Goal: Task Accomplishment & Management: Complete application form

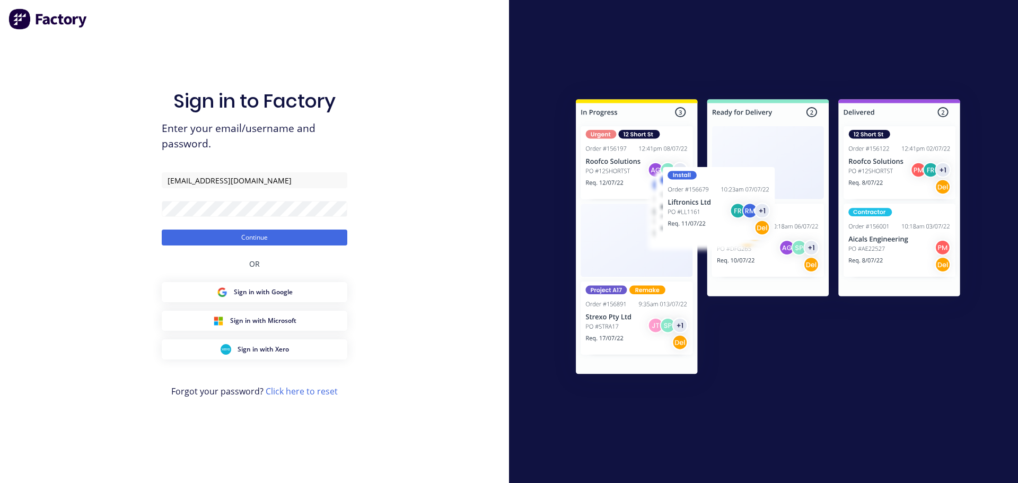
click at [233, 229] on form "[EMAIL_ADDRESS][DOMAIN_NAME] Continue" at bounding box center [255, 208] width 186 height 73
click at [236, 233] on button "Continue" at bounding box center [255, 238] width 186 height 16
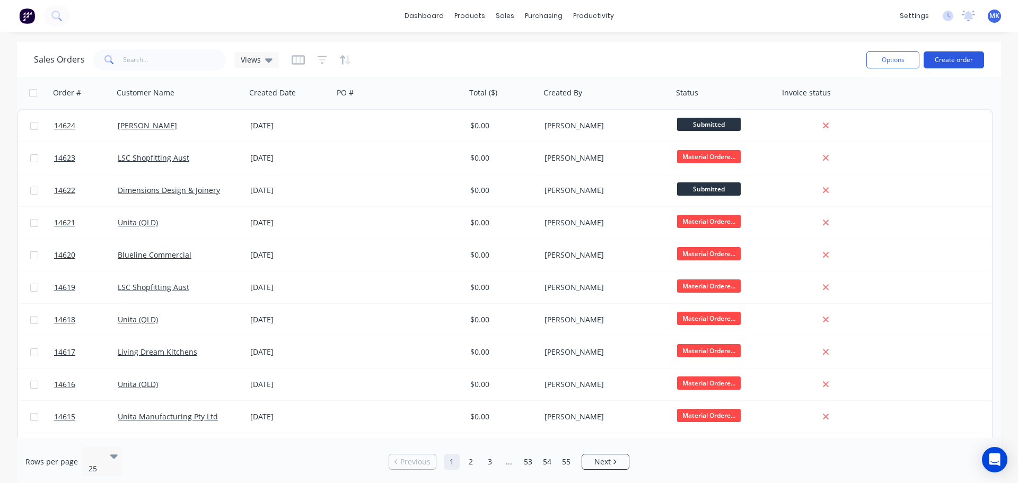
click at [953, 56] on button "Create order" at bounding box center [954, 59] width 60 height 17
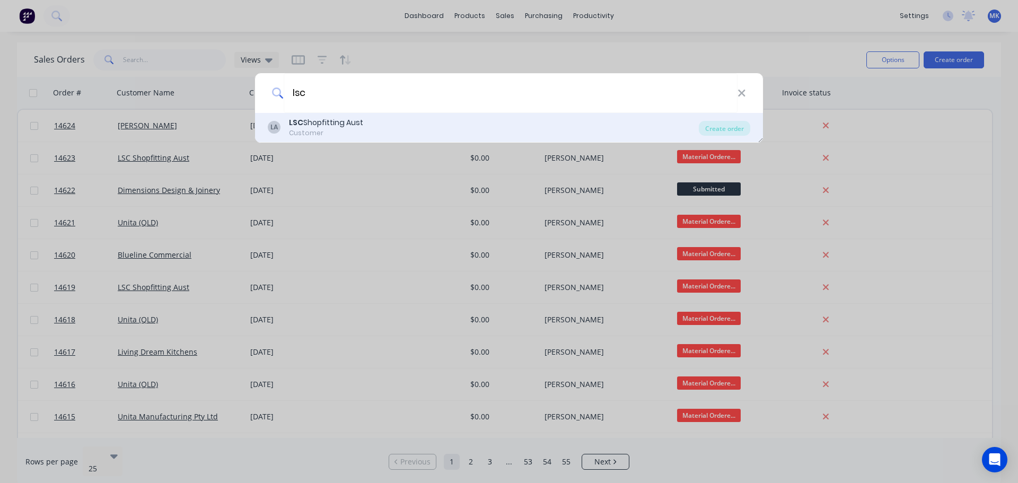
type input "lsc"
click at [322, 126] on div "LSC Shopfitting Aust" at bounding box center [326, 122] width 74 height 11
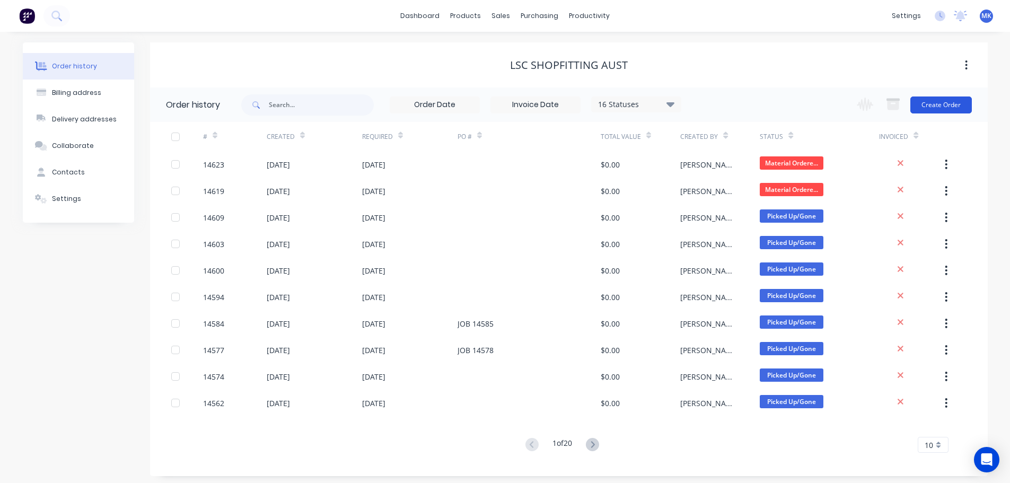
click at [935, 108] on button "Create Order" at bounding box center [941, 105] width 62 height 17
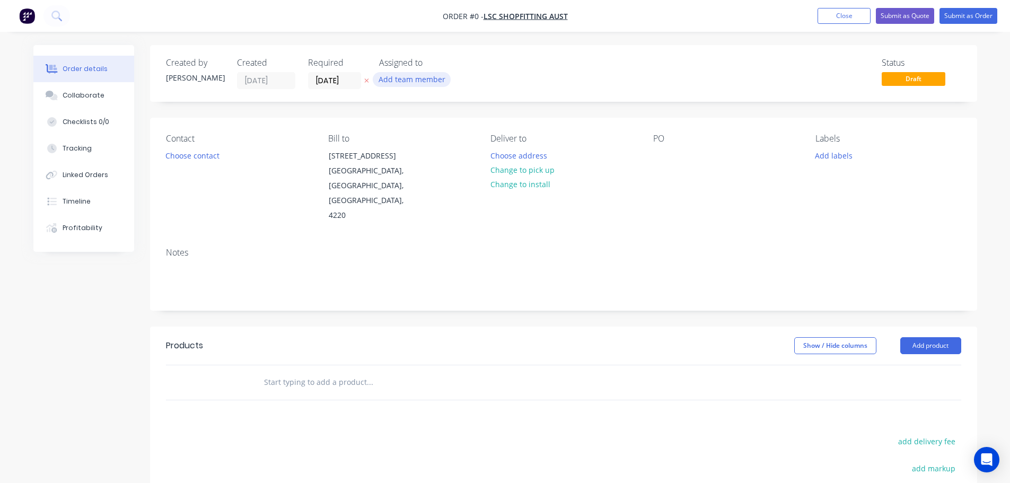
click at [409, 73] on div "Assigned to Add team member" at bounding box center [432, 73] width 106 height 31
click at [409, 74] on button "Add team member" at bounding box center [412, 79] width 78 height 14
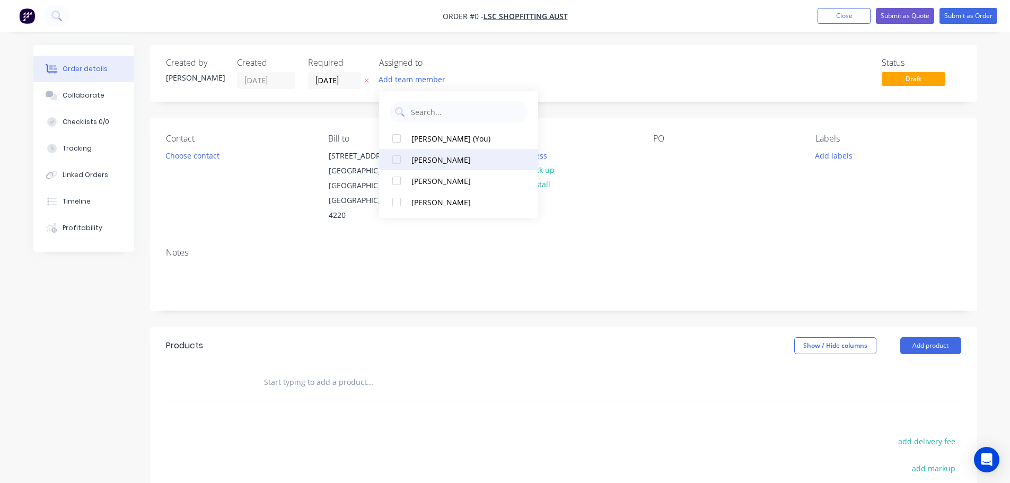
click at [442, 164] on div "[PERSON_NAME]" at bounding box center [464, 159] width 106 height 11
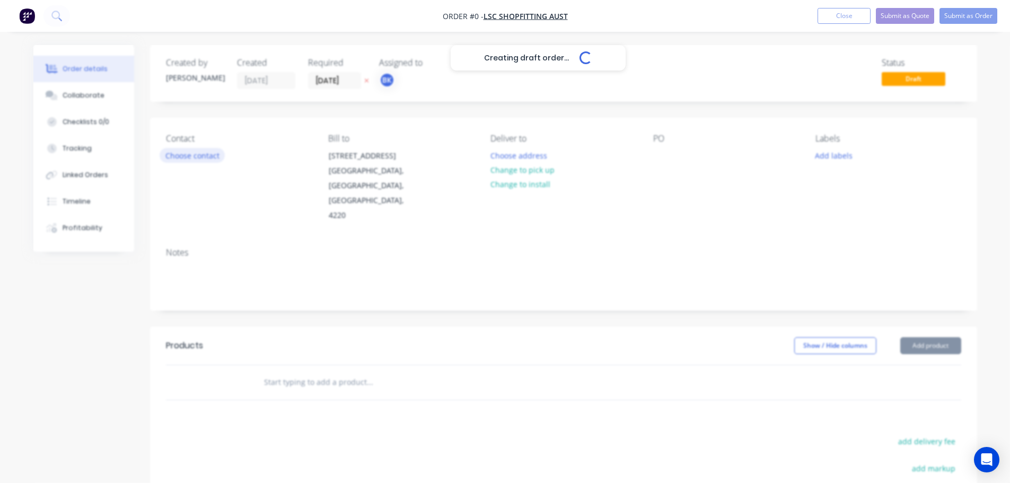
click at [206, 155] on div "Creating draft order... Loading... Order details Collaborate Checklists 0/0 Tra…" at bounding box center [505, 358] width 965 height 626
click at [206, 155] on div "Creating draft order... Loading..." at bounding box center [538, 286] width 1010 height 483
click at [257, 207] on div "Creating draft order... Loading..." at bounding box center [538, 286] width 1010 height 483
click at [179, 161] on button "Choose contact" at bounding box center [192, 155] width 65 height 14
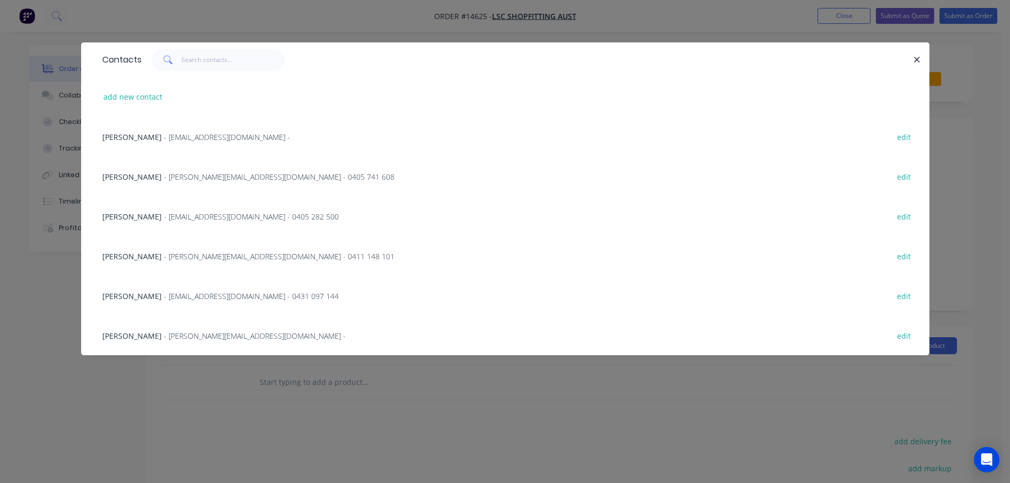
click at [150, 253] on span "[PERSON_NAME]" at bounding box center [131, 256] width 59 height 10
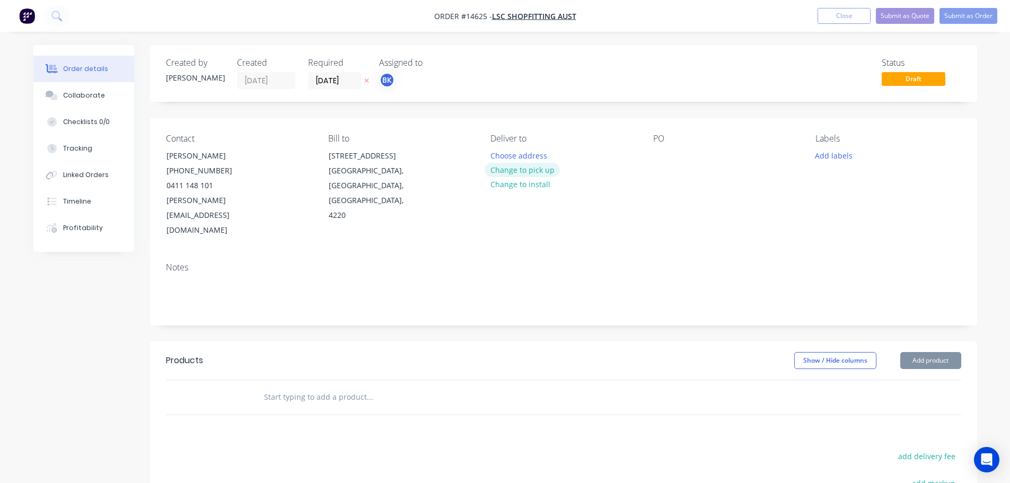
click at [546, 169] on button "Change to pick up" at bounding box center [522, 170] width 75 height 14
click at [849, 154] on button "Add labels" at bounding box center [834, 155] width 49 height 14
click at [687, 262] on div "Notes" at bounding box center [563, 267] width 795 height 10
click at [843, 162] on button "Add labels" at bounding box center [834, 155] width 49 height 14
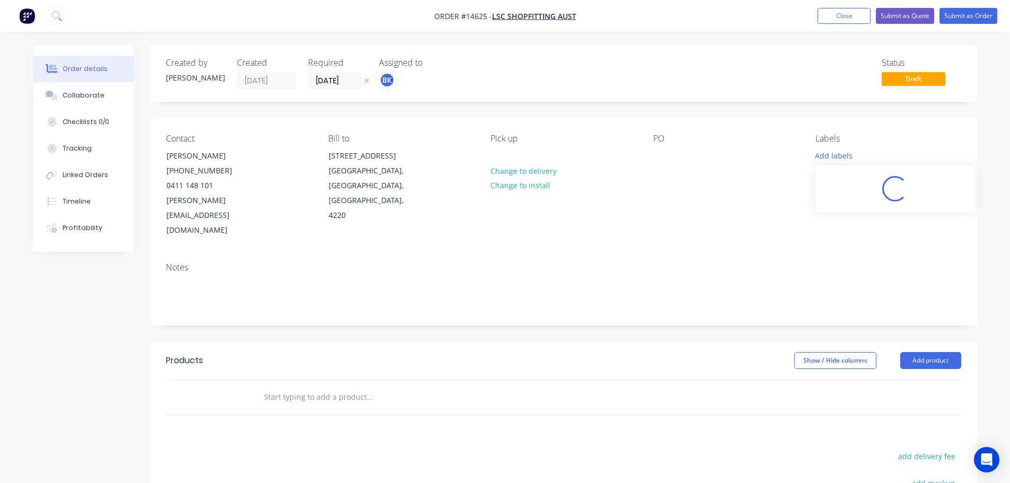
click at [302, 387] on input "text" at bounding box center [370, 397] width 212 height 21
paste input "AXL & CO extras"
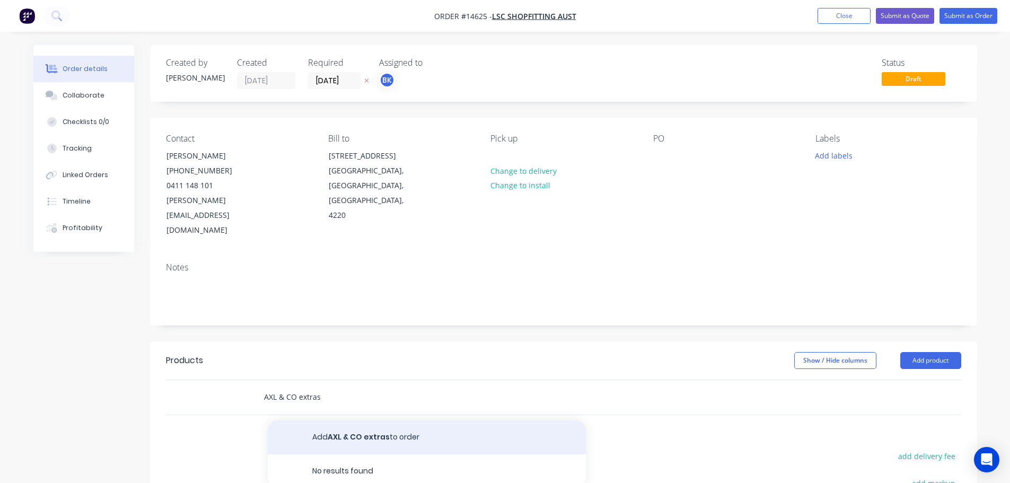
type input "AXL & CO extras"
click at [352, 420] on button "Add AXL & CO extras to order" at bounding box center [427, 437] width 318 height 34
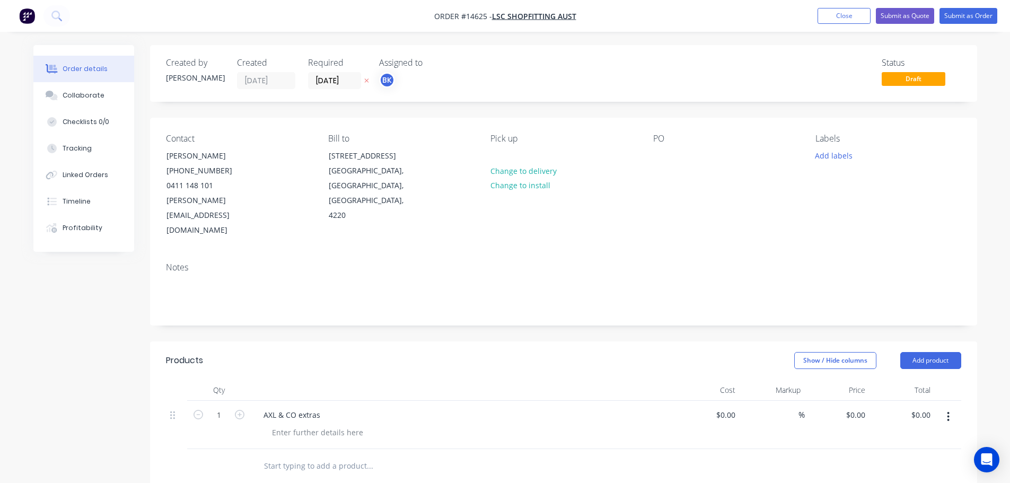
click at [671, 212] on div "Contact [PERSON_NAME] [PHONE_NUMBER] [PERSON_NAME][EMAIL_ADDRESS][DOMAIN_NAME] …" at bounding box center [563, 186] width 827 height 136
click at [820, 145] on div "Labels Add labels" at bounding box center [887, 186] width 145 height 104
click at [824, 150] on button "Add labels" at bounding box center [834, 155] width 49 height 14
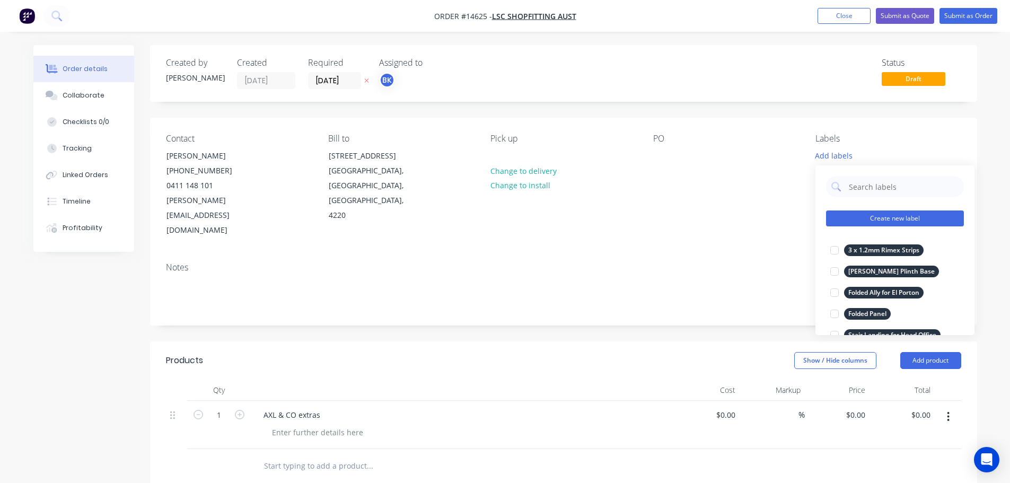
click at [885, 223] on button "Create new label" at bounding box center [895, 218] width 138 height 16
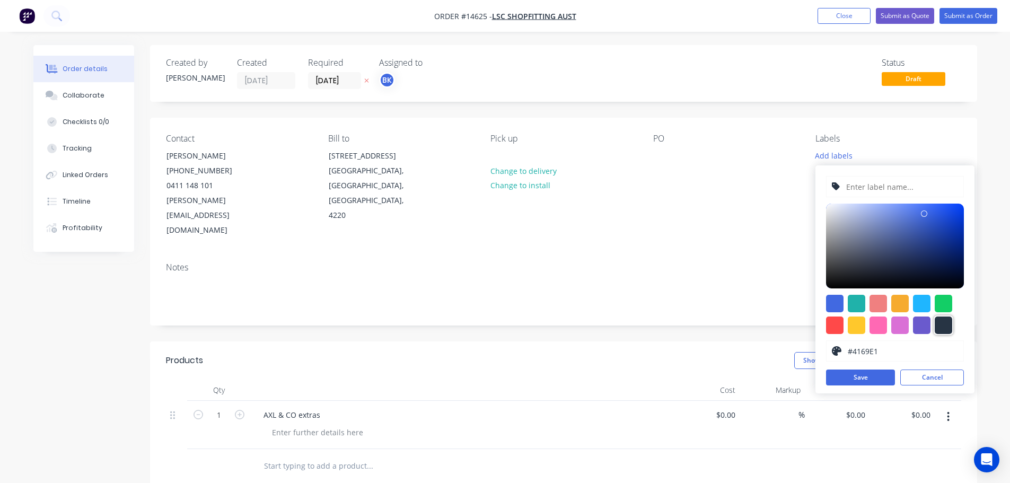
click at [944, 327] on div at bounding box center [943, 325] width 17 height 17
type input "#273444"
click at [880, 190] on input "text" at bounding box center [901, 187] width 113 height 20
paste input "AXL & CO extras"
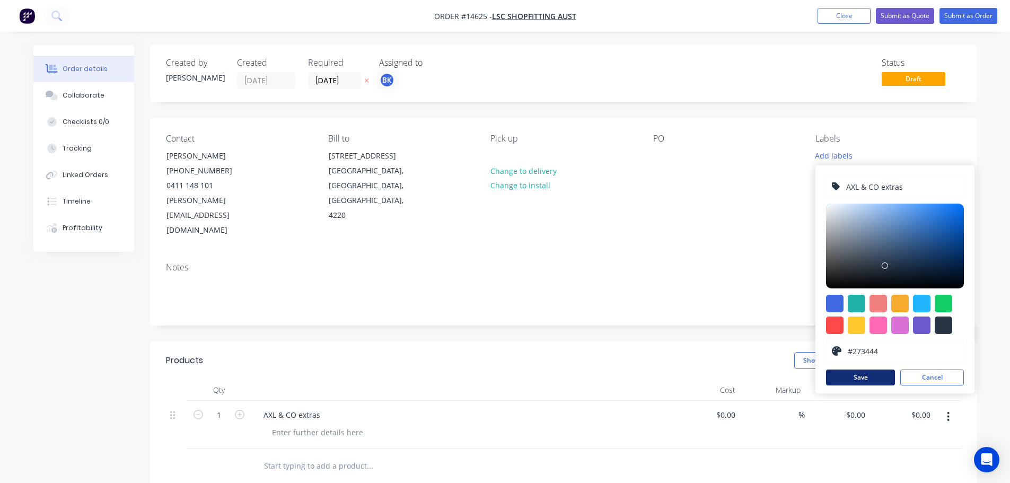
type input "AXL & CO extras"
click at [861, 384] on button "Save" at bounding box center [860, 378] width 69 height 16
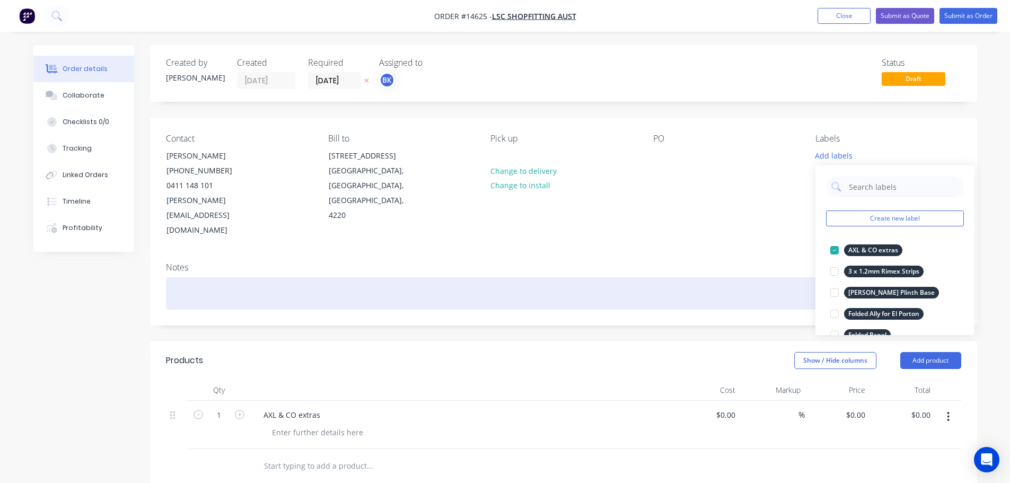
click at [701, 277] on div at bounding box center [563, 293] width 795 height 32
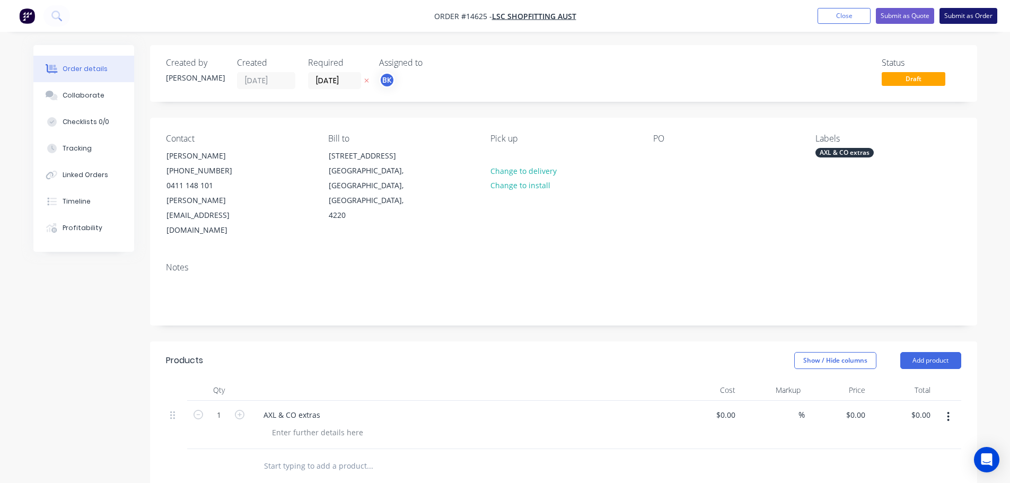
click at [972, 11] on button "Submit as Order" at bounding box center [969, 16] width 58 height 16
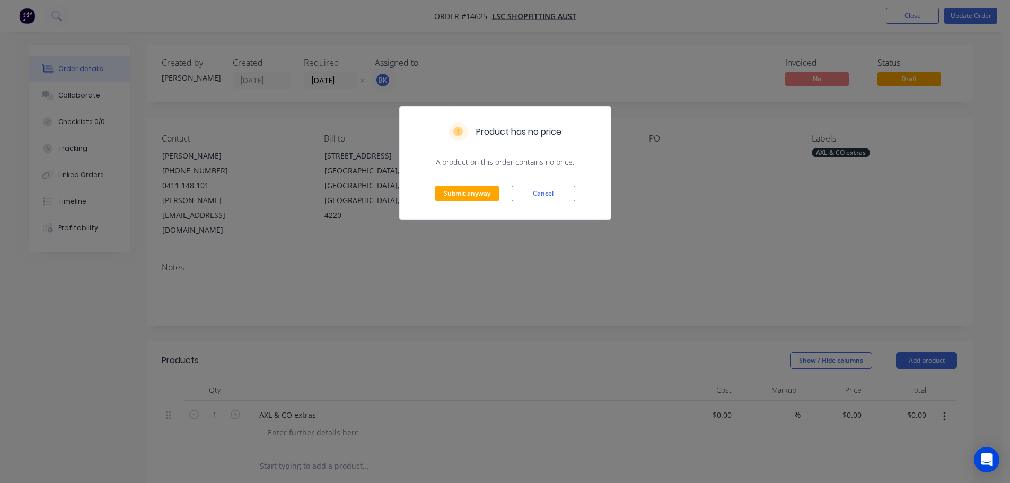
click at [452, 182] on div "Submit anyway Cancel" at bounding box center [505, 194] width 211 height 52
click at [455, 188] on button "Submit anyway" at bounding box center [467, 194] width 64 height 16
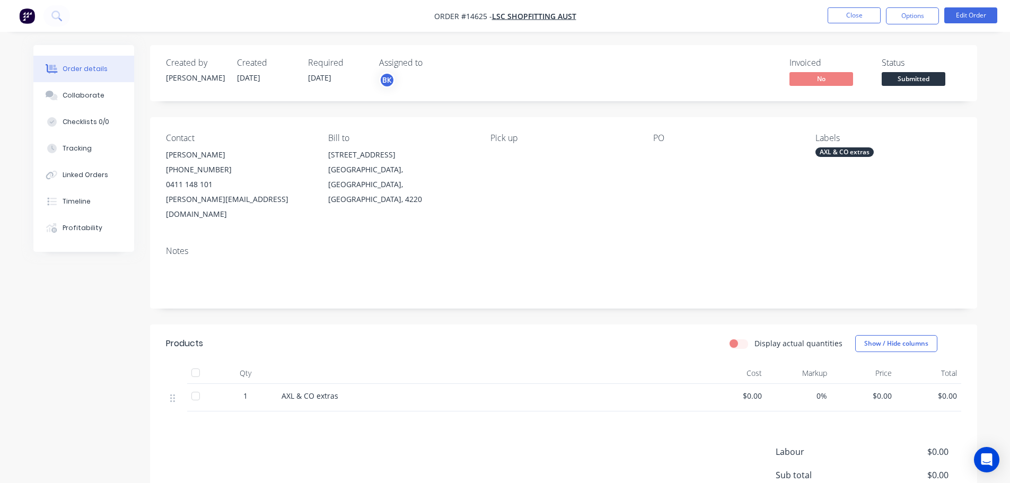
click at [912, 75] on span "Submitted" at bounding box center [914, 78] width 64 height 13
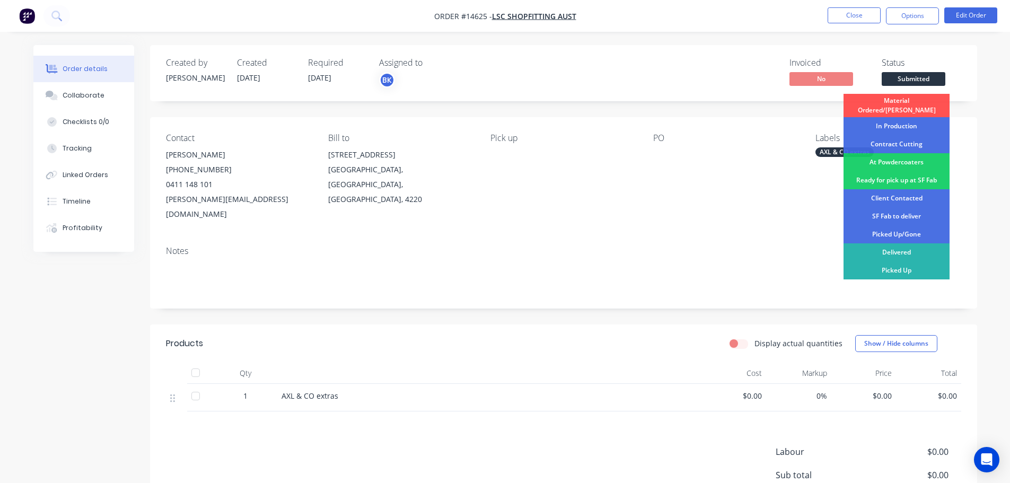
drag, startPoint x: 907, startPoint y: 265, endPoint x: 906, endPoint y: 239, distance: 26.0
click at [907, 265] on div "Picked Up" at bounding box center [897, 270] width 106 height 18
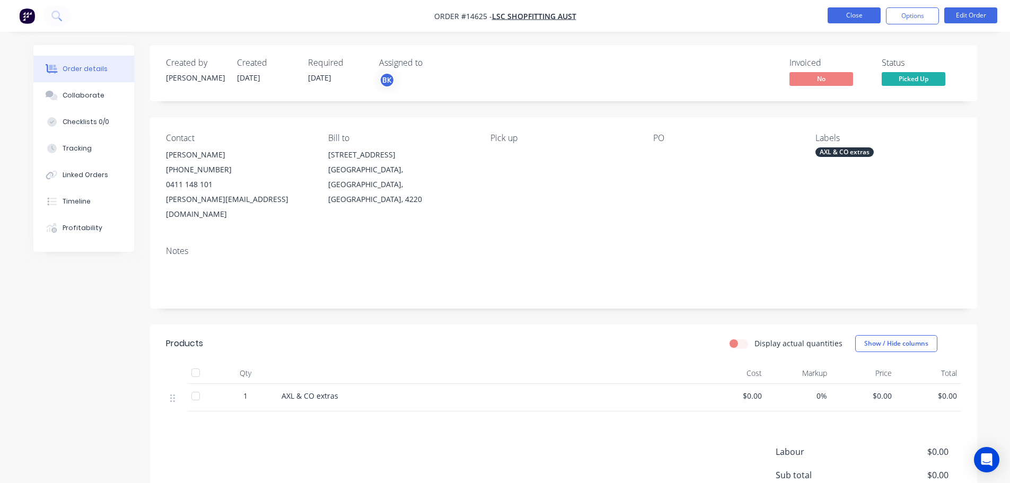
click at [862, 13] on button "Close" at bounding box center [854, 15] width 53 height 16
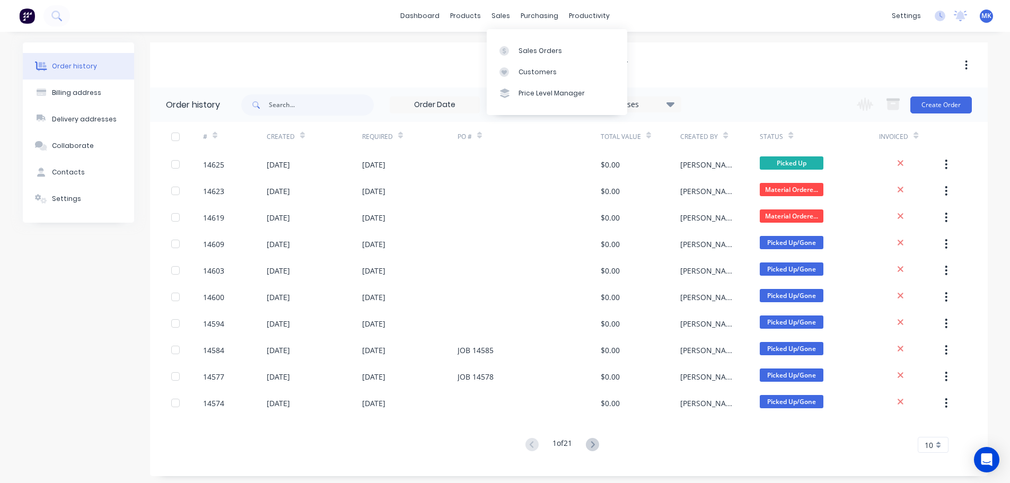
drag, startPoint x: 501, startPoint y: 13, endPoint x: 513, endPoint y: 28, distance: 18.8
click at [501, 13] on div "sales" at bounding box center [500, 16] width 29 height 16
click at [535, 49] on div "Sales Orders" at bounding box center [540, 51] width 43 height 10
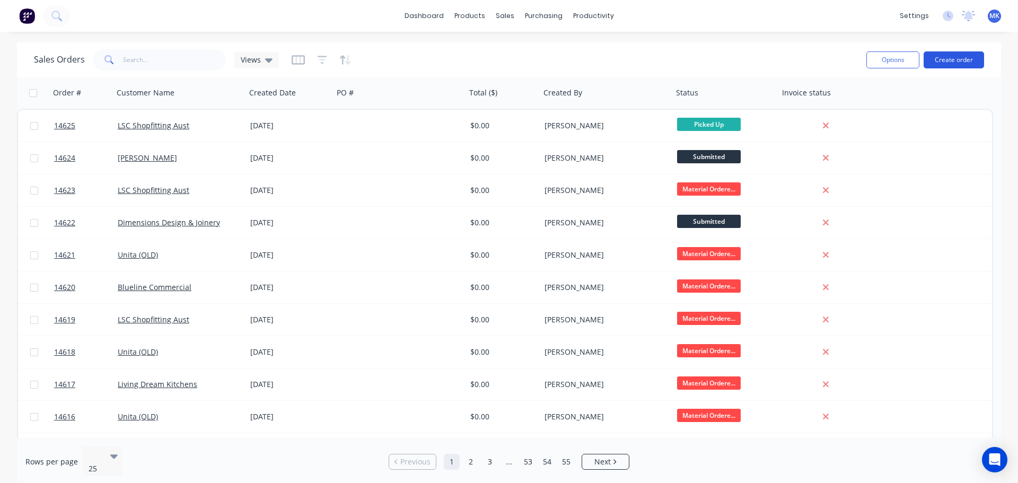
click at [943, 66] on button "Create order" at bounding box center [954, 59] width 60 height 17
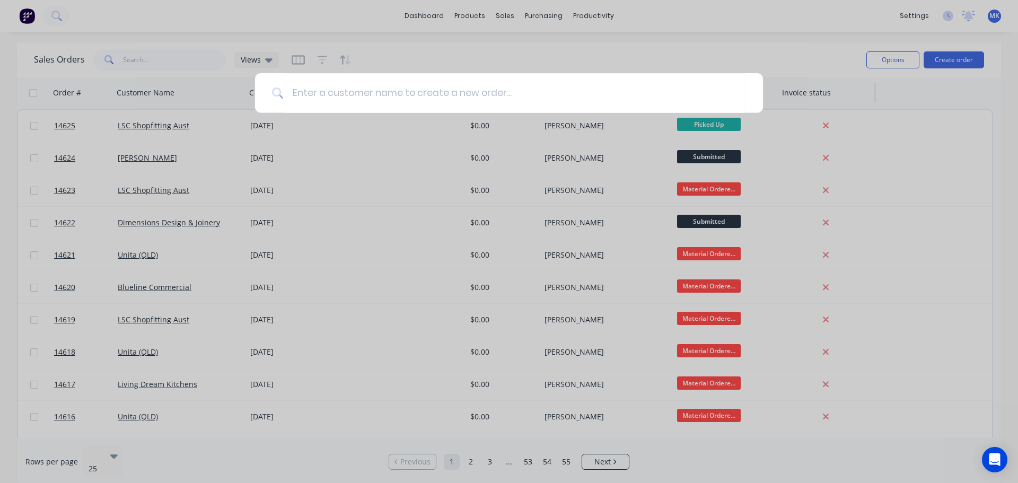
click at [943, 62] on div at bounding box center [509, 241] width 1018 height 483
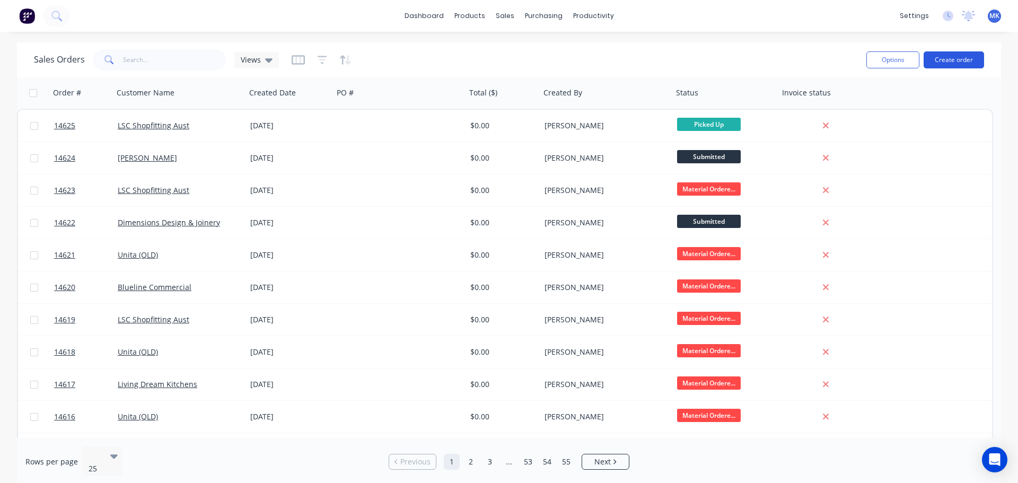
click at [979, 63] on button "Create order" at bounding box center [954, 59] width 60 height 17
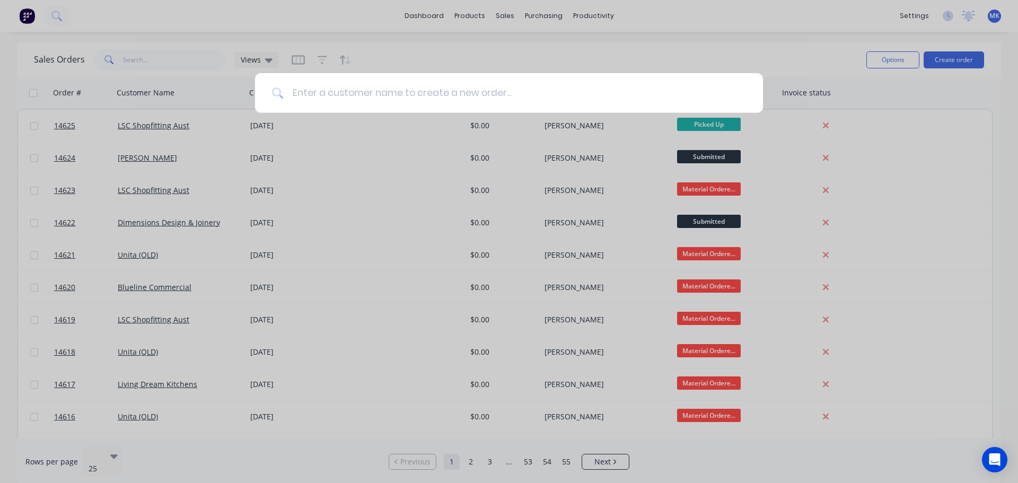
type input "B"
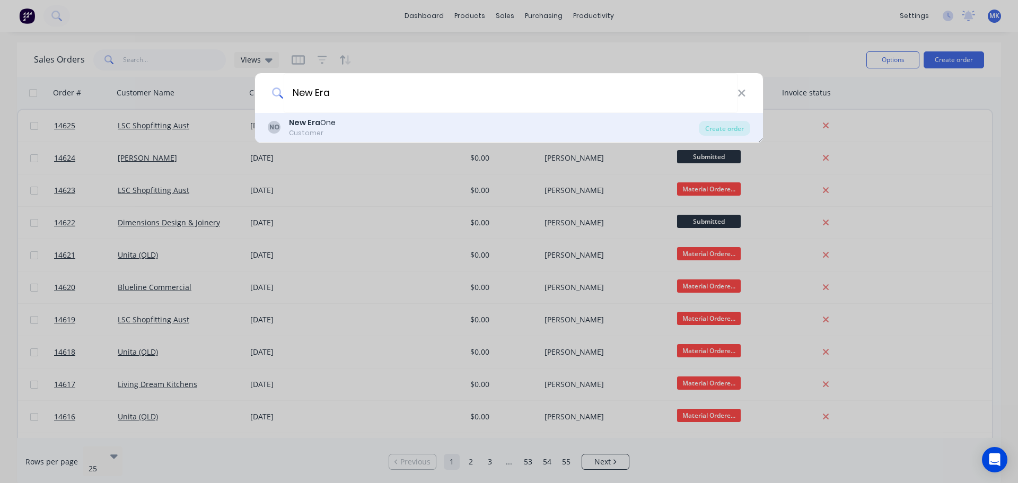
click at [375, 111] on input "New Era" at bounding box center [511, 93] width 454 height 40
type input "New Era"
click at [381, 120] on div "NO New Era One Customer" at bounding box center [483, 127] width 431 height 21
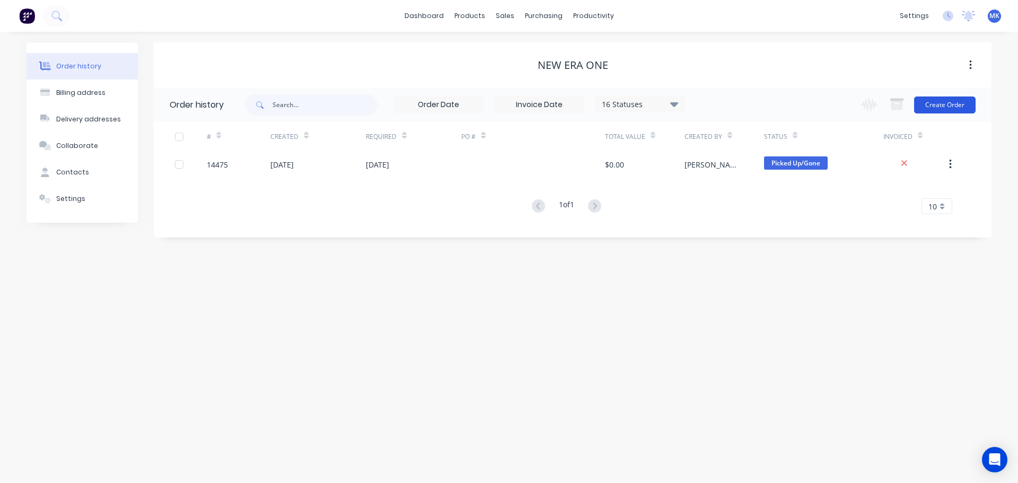
click at [938, 97] on button "Create Order" at bounding box center [945, 105] width 62 height 17
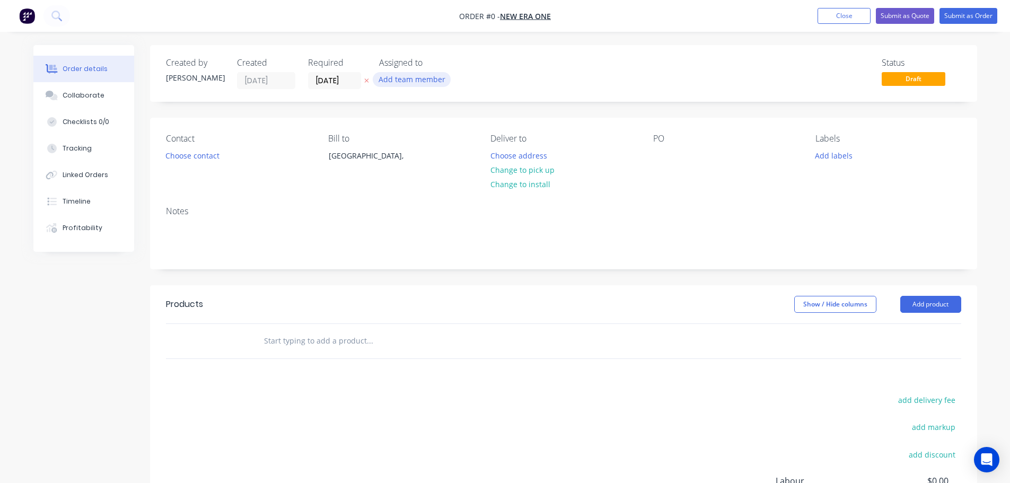
click at [434, 81] on button "Add team member" at bounding box center [412, 79] width 78 height 14
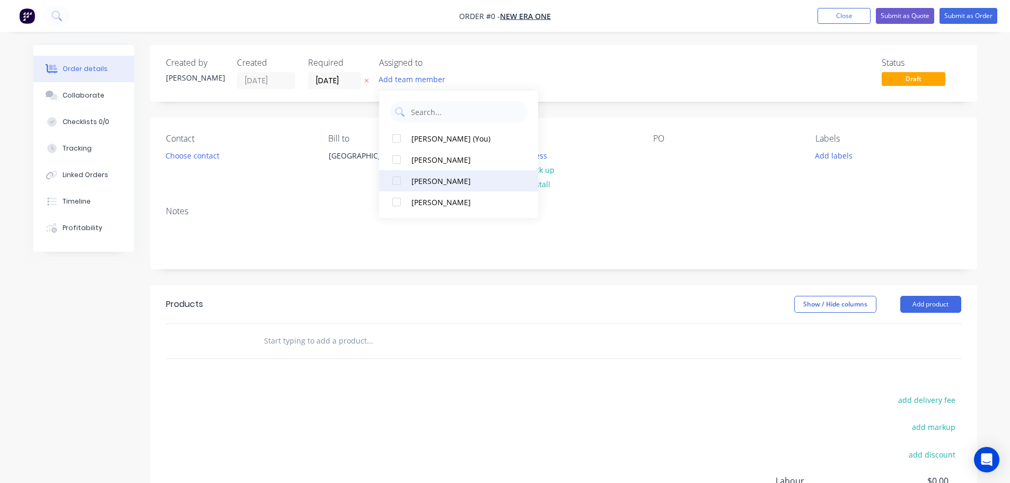
click at [429, 171] on button "[PERSON_NAME]" at bounding box center [458, 180] width 159 height 21
click at [213, 153] on div "Order details Collaborate Checklists 0/0 Tracking Linked Orders Timeline Profit…" at bounding box center [505, 337] width 965 height 584
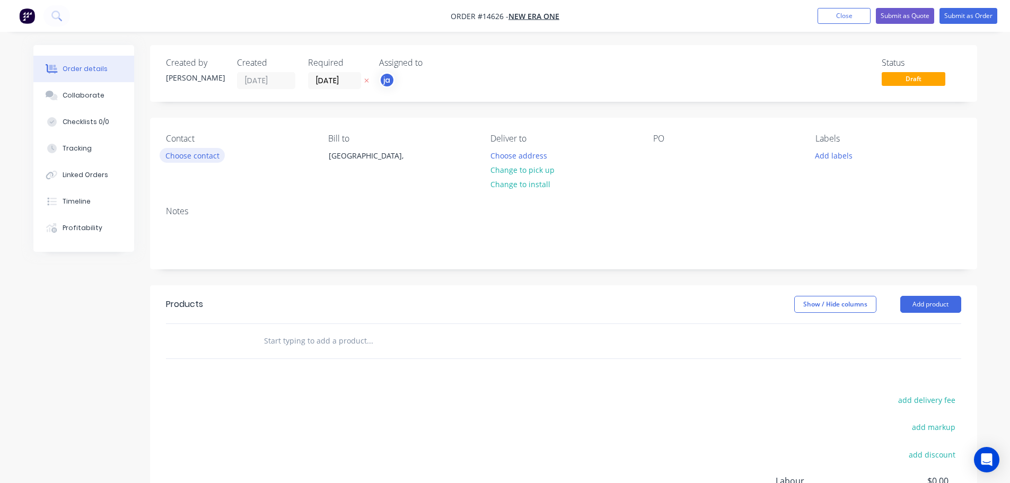
click at [213, 153] on button "Choose contact" at bounding box center [192, 155] width 65 height 14
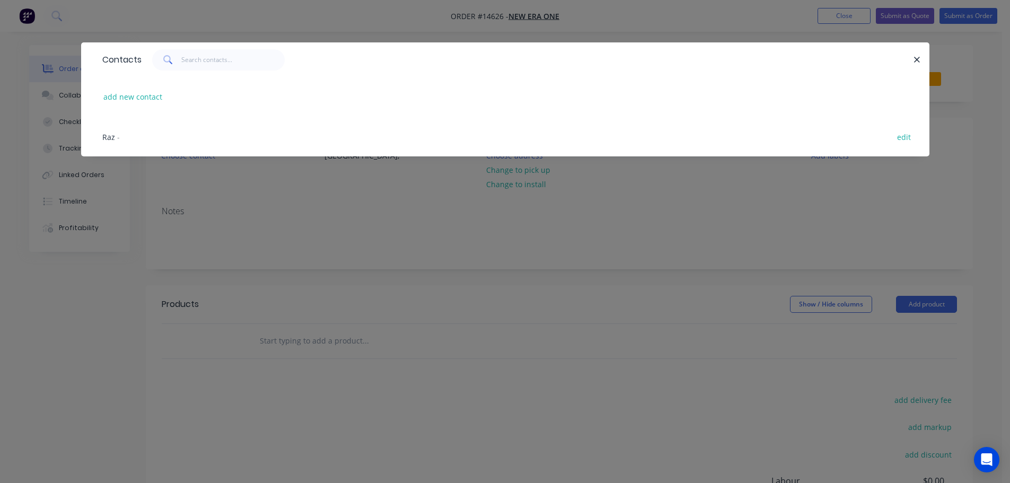
click at [159, 129] on div "Raz - edit" at bounding box center [505, 137] width 817 height 40
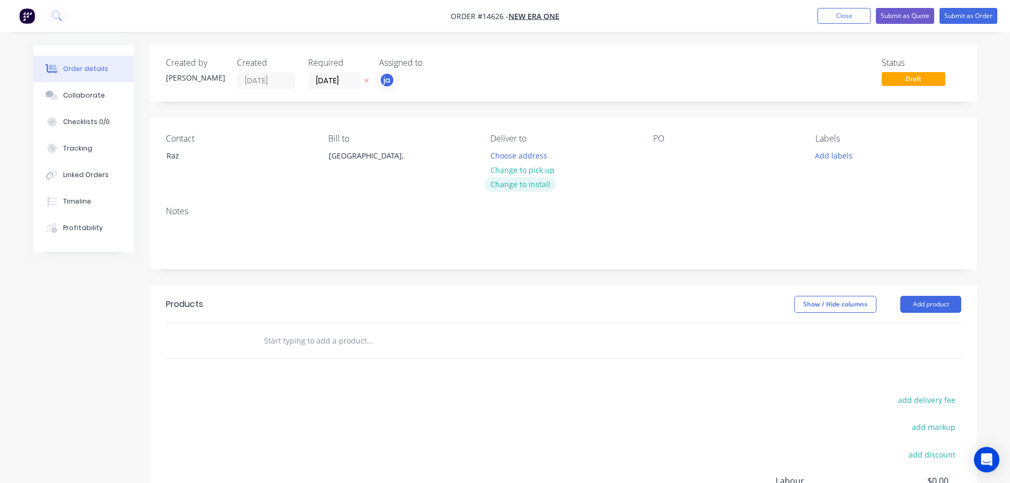
click at [544, 177] on button "Change to install" at bounding box center [520, 184] width 71 height 14
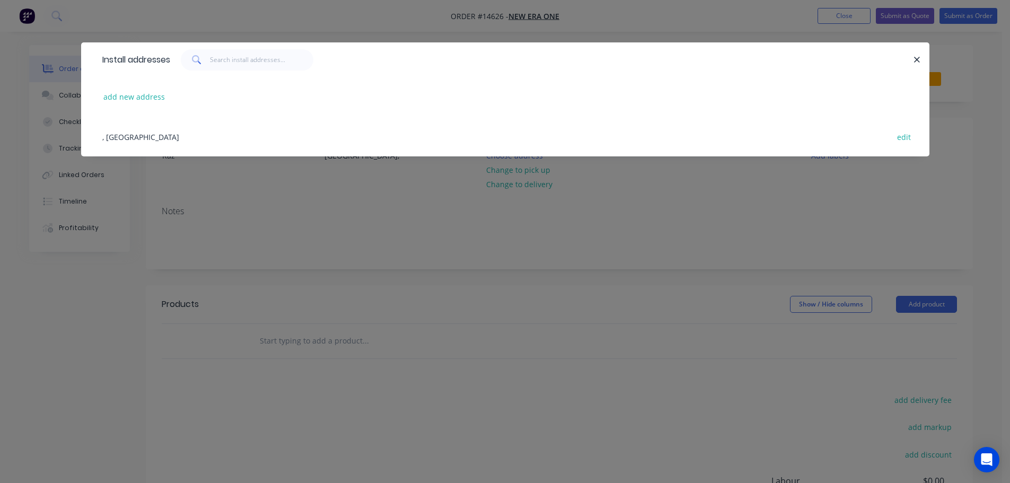
click at [470, 203] on div "Install addresses add new address , [GEOGRAPHIC_DATA] edit" at bounding box center [505, 241] width 1010 height 483
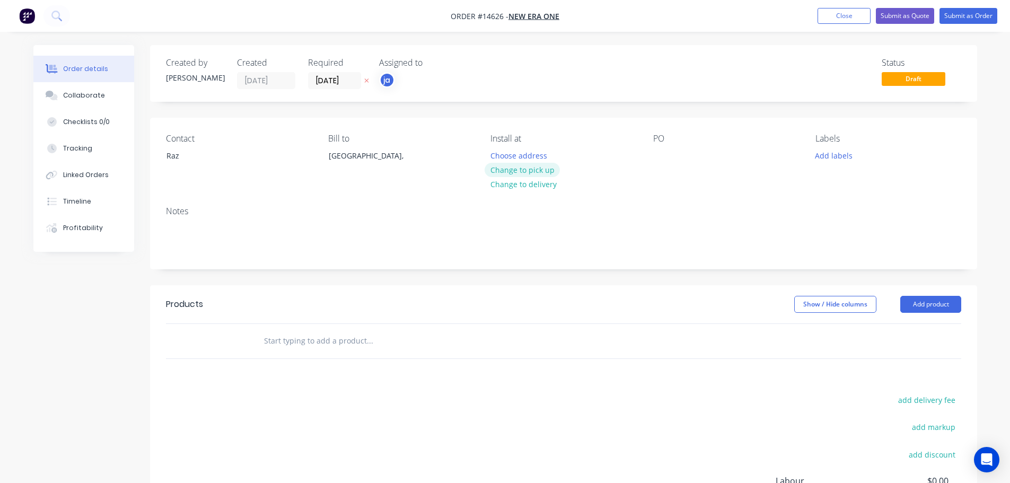
click at [532, 163] on button "Change to pick up" at bounding box center [522, 170] width 75 height 14
click at [827, 149] on button "Add labels" at bounding box center [834, 155] width 49 height 14
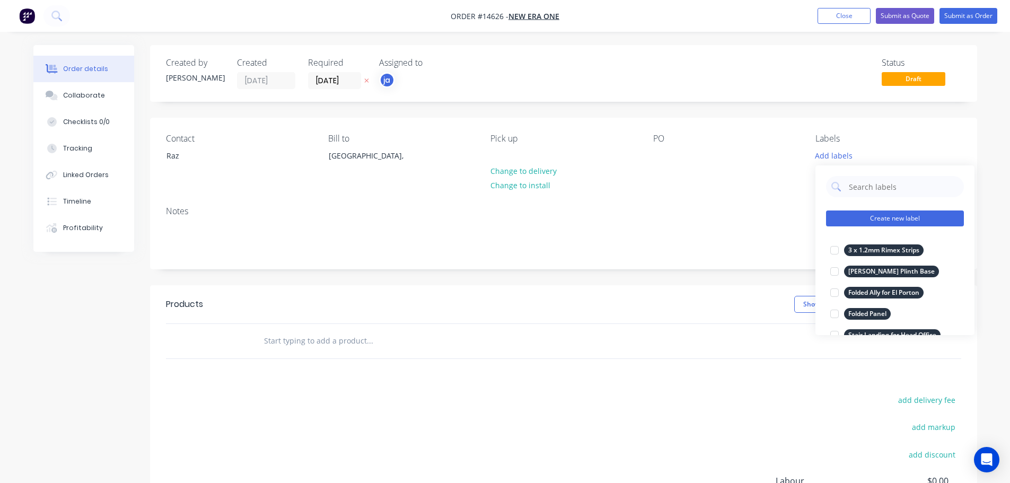
click at [880, 213] on button "Create new label" at bounding box center [895, 218] width 138 height 16
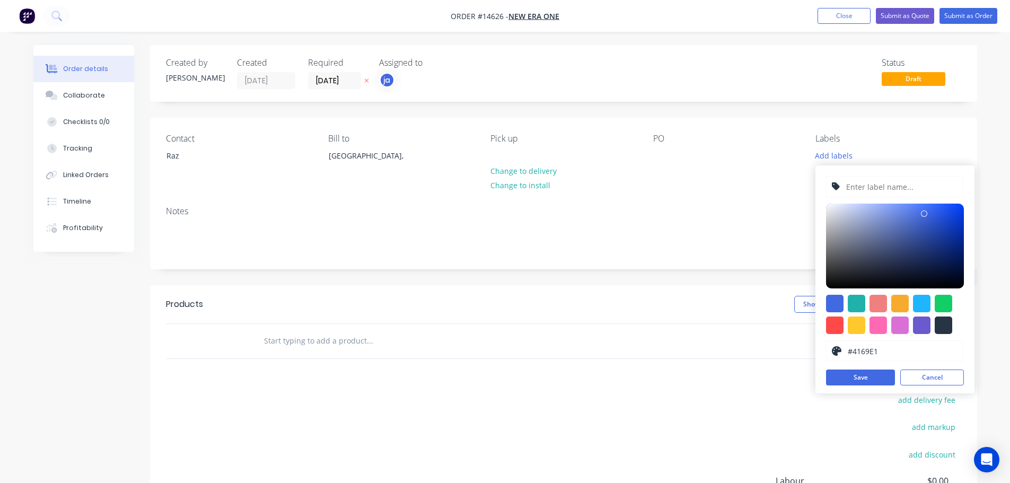
click at [939, 327] on div at bounding box center [943, 325] width 17 height 17
type input "#273444"
click at [864, 192] on input "text" at bounding box center [901, 187] width 113 height 20
paste input "Roll Channel"
type input "Roll Channel"
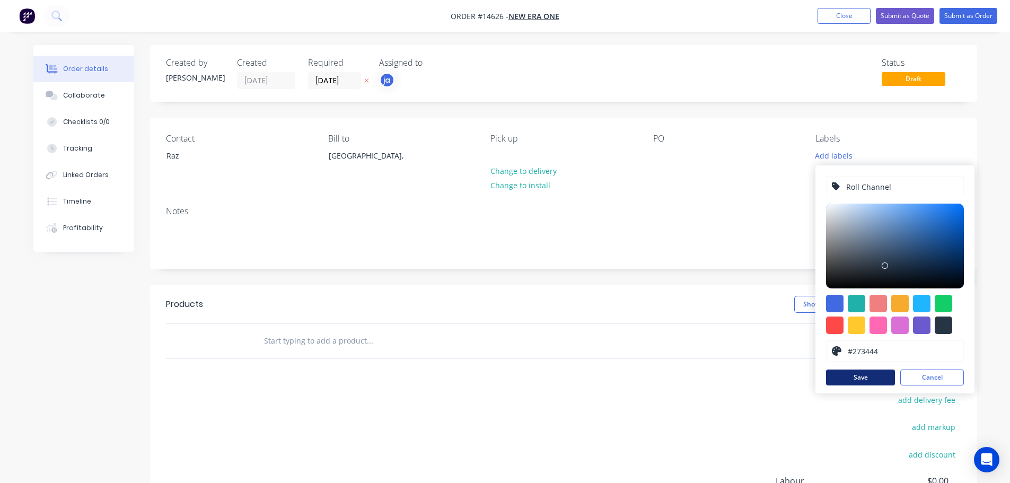
drag, startPoint x: 850, startPoint y: 392, endPoint x: 849, endPoint y: 384, distance: 7.5
click at [850, 390] on div "Roll Channel #273444 hex #273444 Save Cancel" at bounding box center [894, 279] width 159 height 228
click at [849, 384] on button "Save" at bounding box center [860, 378] width 69 height 16
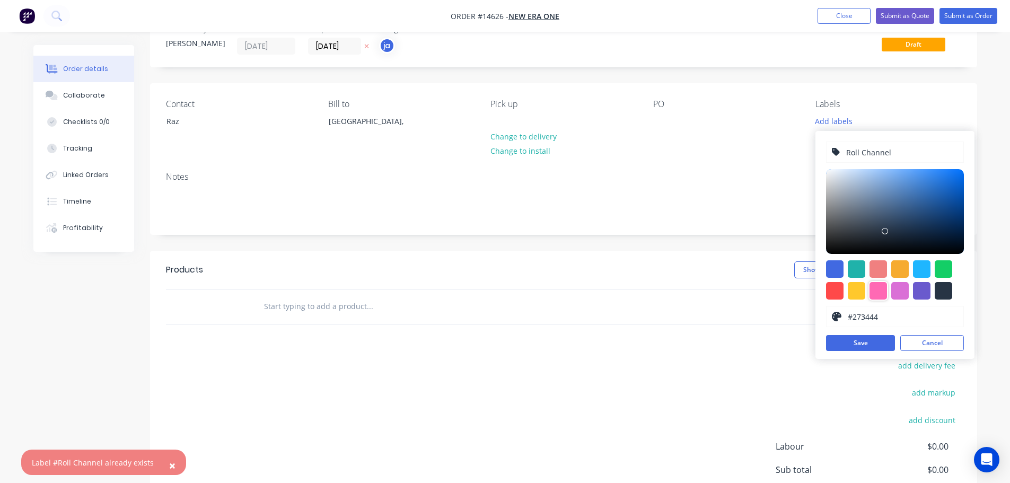
scroll to position [53, 0]
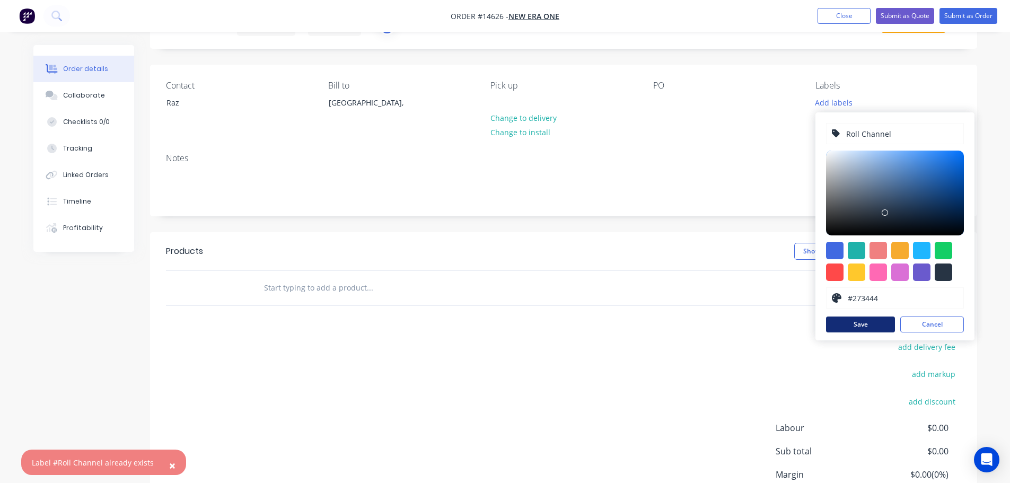
click at [865, 320] on button "Save" at bounding box center [860, 325] width 69 height 16
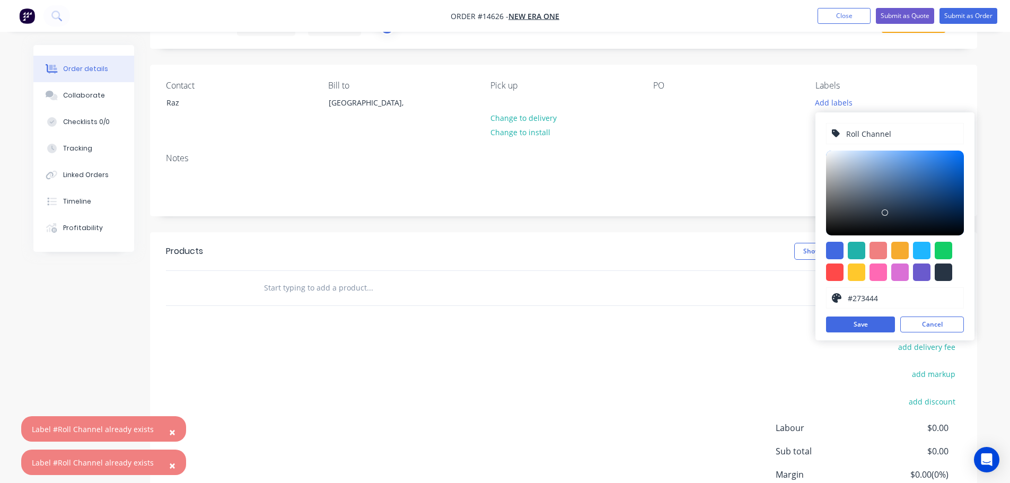
click at [928, 320] on button "Cancel" at bounding box center [932, 325] width 64 height 16
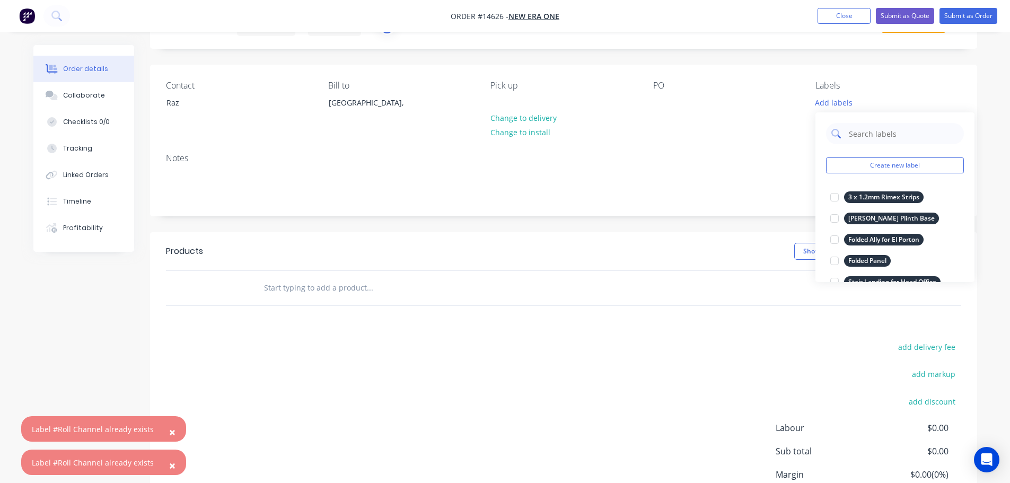
click at [874, 136] on input "text" at bounding box center [903, 133] width 111 height 21
paste input "Roll Channel"
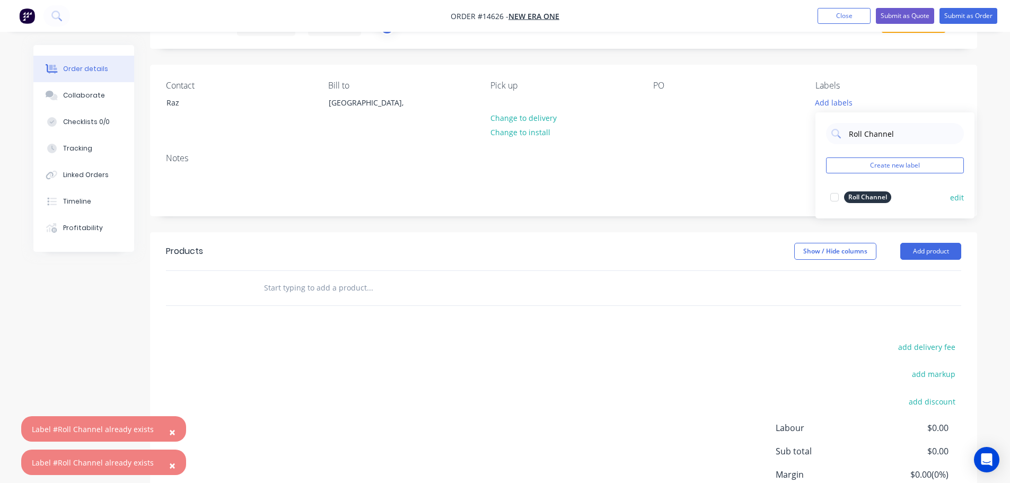
type input "Roll Channel"
click at [891, 199] on div "Roll Channel" at bounding box center [867, 197] width 47 height 12
click at [812, 142] on body "Order #14626 - New Era One Add product Close Submit as Quote Submit as Order Or…" at bounding box center [505, 261] width 1010 height 629
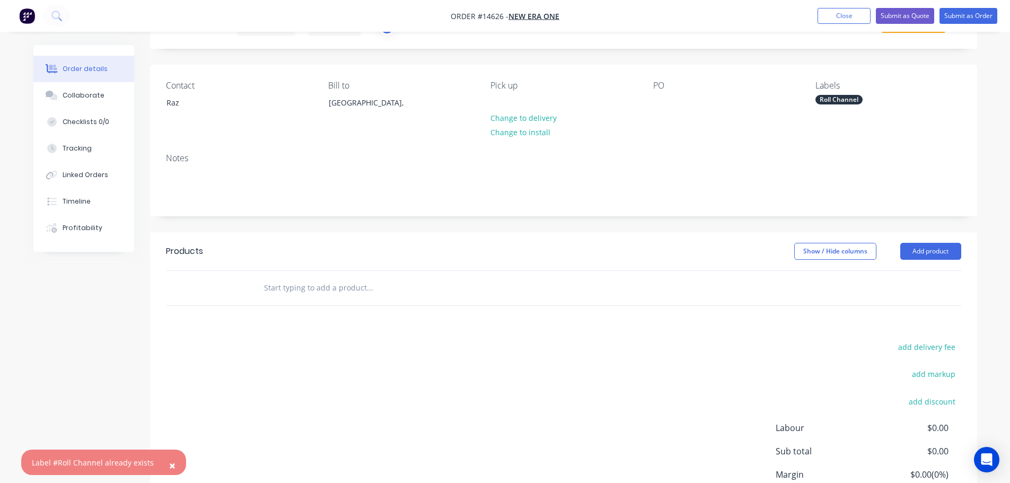
drag, startPoint x: 734, startPoint y: 147, endPoint x: 746, endPoint y: 147, distance: 11.7
click at [735, 147] on div "Notes" at bounding box center [563, 180] width 827 height 71
click at [839, 100] on div "Roll Channel" at bounding box center [838, 100] width 47 height 10
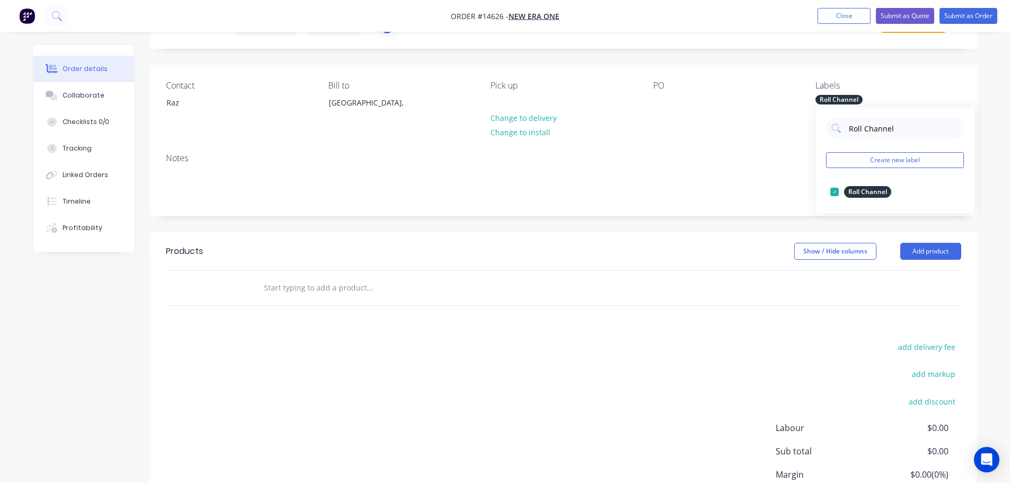
drag, startPoint x: 883, startPoint y: 128, endPoint x: 823, endPoint y: 145, distance: 62.1
click at [823, 145] on div "Roll Channel Create new label Roll Channel edit" at bounding box center [894, 160] width 159 height 106
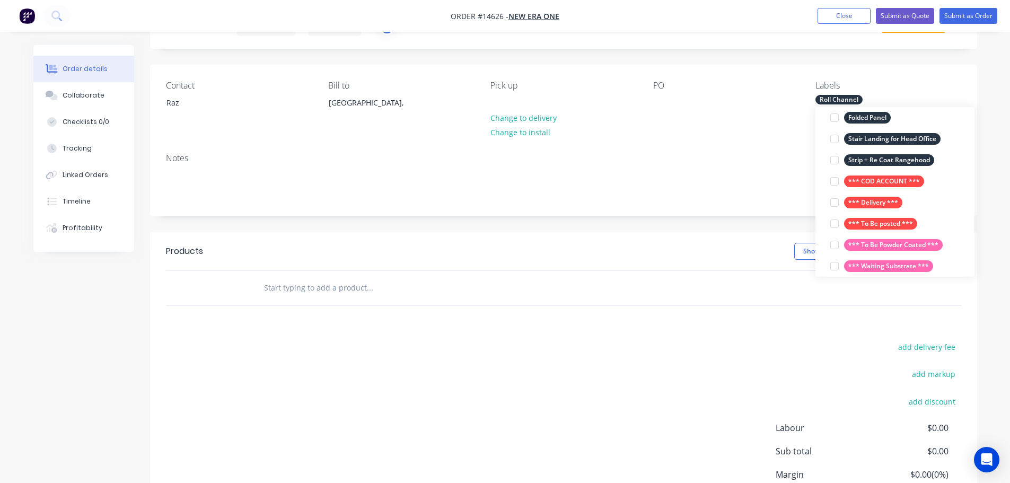
drag, startPoint x: 893, startPoint y: 185, endPoint x: 859, endPoint y: 192, distance: 34.9
click at [893, 184] on div "*** COD ACCOUNT ***" at bounding box center [884, 182] width 80 height 12
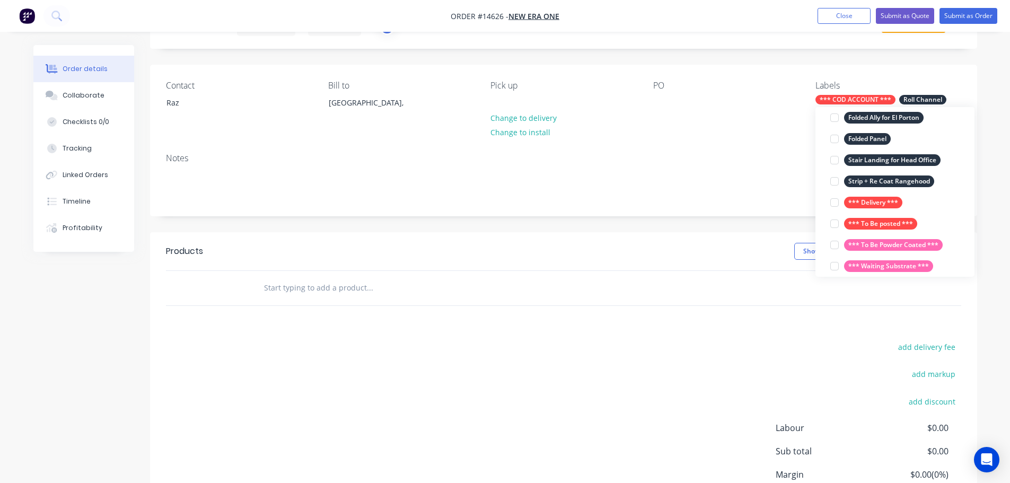
scroll to position [11, 0]
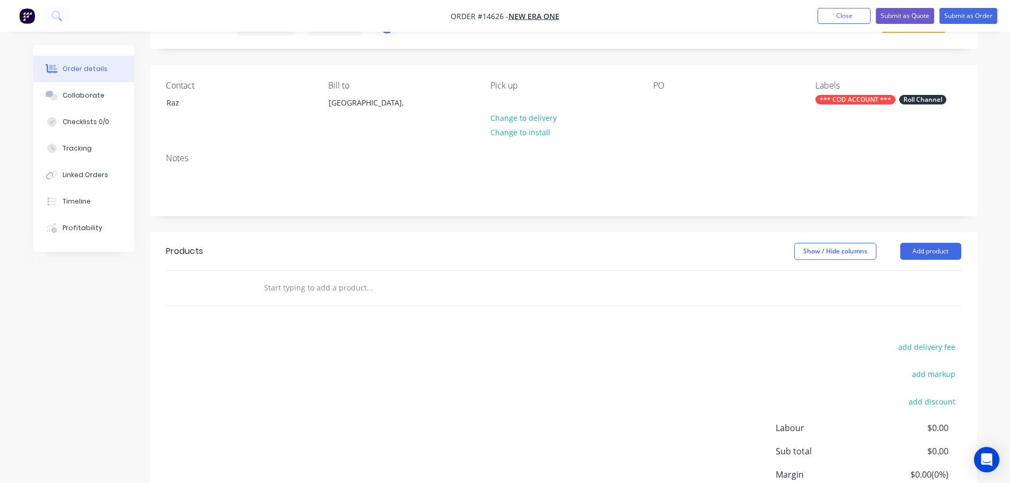
click at [452, 299] on div at bounding box center [442, 288] width 382 height 34
drag, startPoint x: 406, startPoint y: 296, endPoint x: 347, endPoint y: 294, distance: 58.9
click at [401, 297] on input "text" at bounding box center [370, 287] width 212 height 21
paste input "Roll Channel"
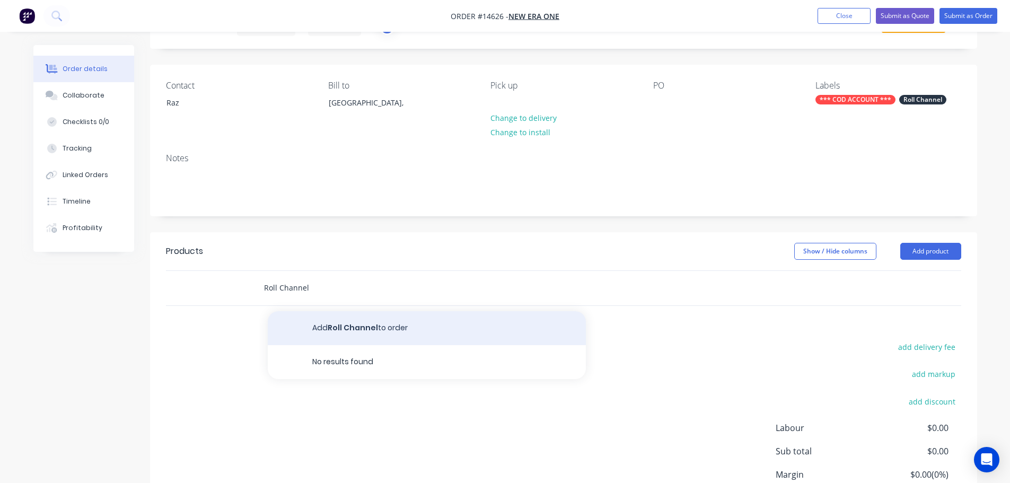
type input "Roll Channel"
click at [325, 334] on button "Add Roll Channel to order" at bounding box center [427, 328] width 318 height 34
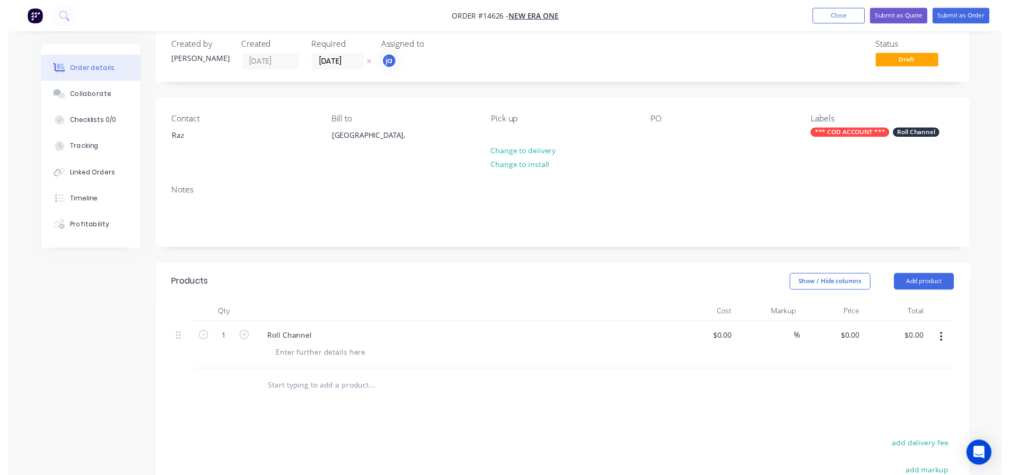
scroll to position [0, 0]
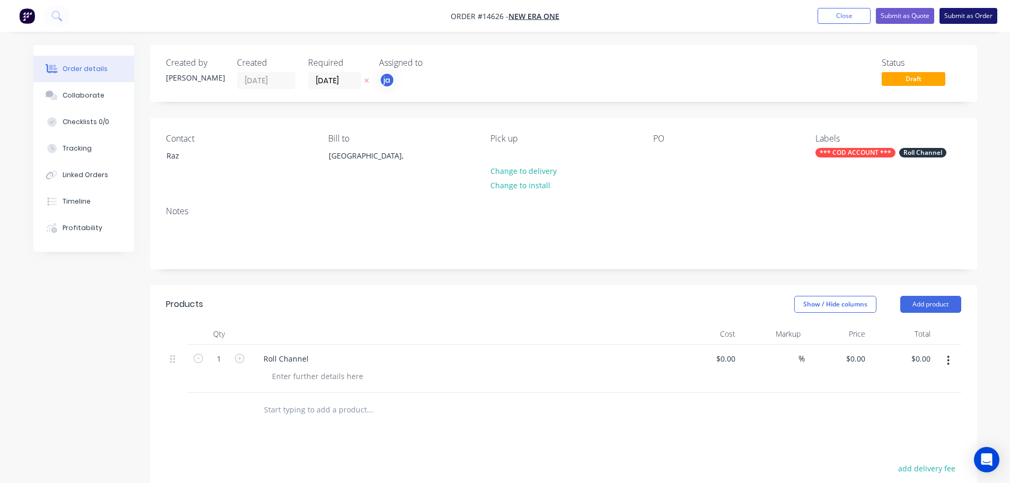
click at [980, 11] on button "Submit as Order" at bounding box center [969, 16] width 58 height 16
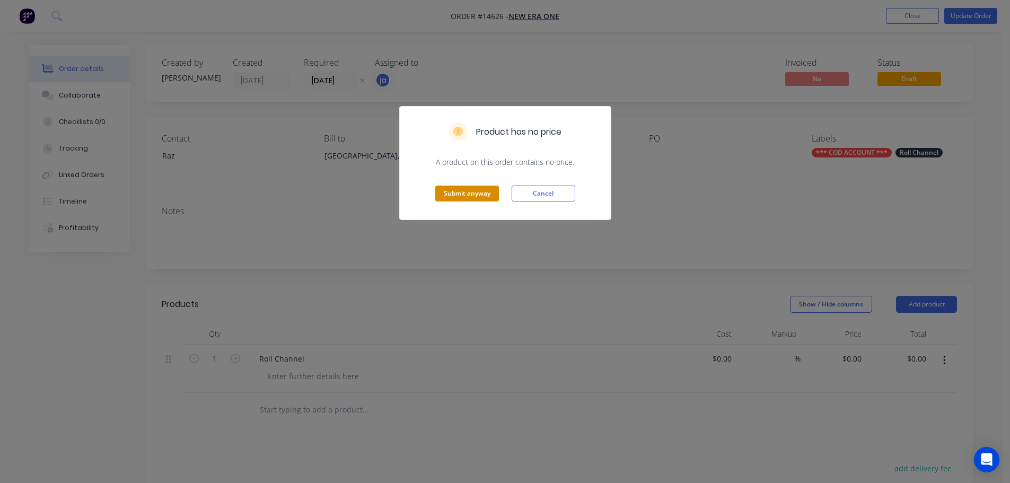
click at [483, 198] on button "Submit anyway" at bounding box center [467, 194] width 64 height 16
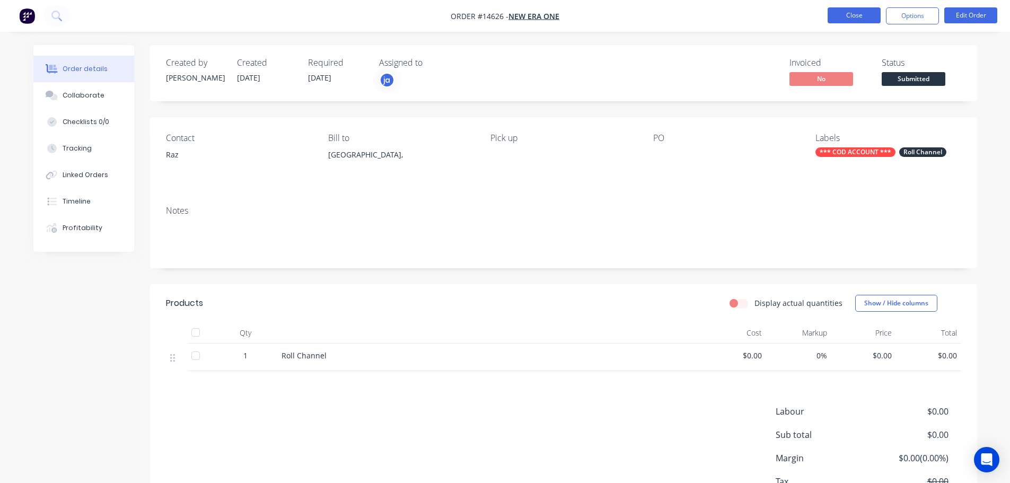
click at [857, 11] on button "Close" at bounding box center [854, 15] width 53 height 16
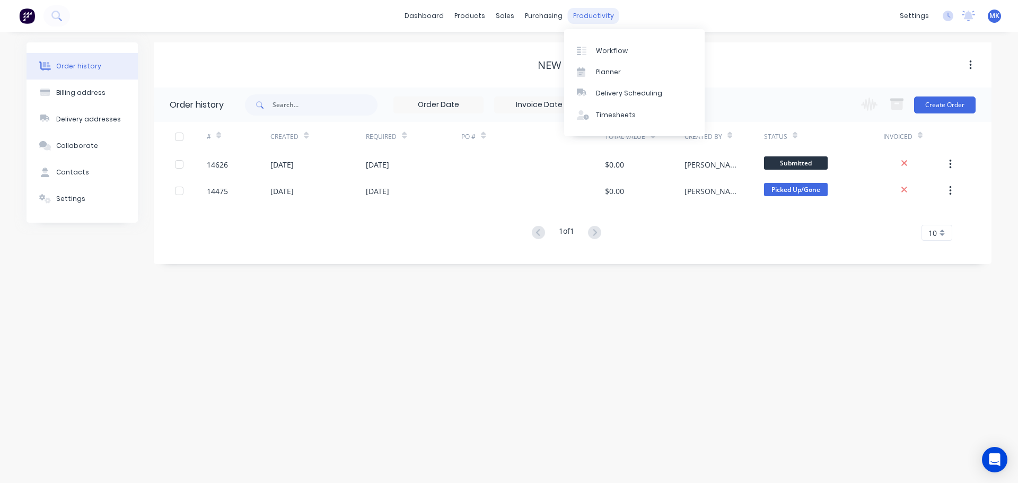
click at [576, 23] on div "productivity" at bounding box center [593, 16] width 51 height 16
click at [600, 46] on div "Workflow" at bounding box center [612, 51] width 32 height 10
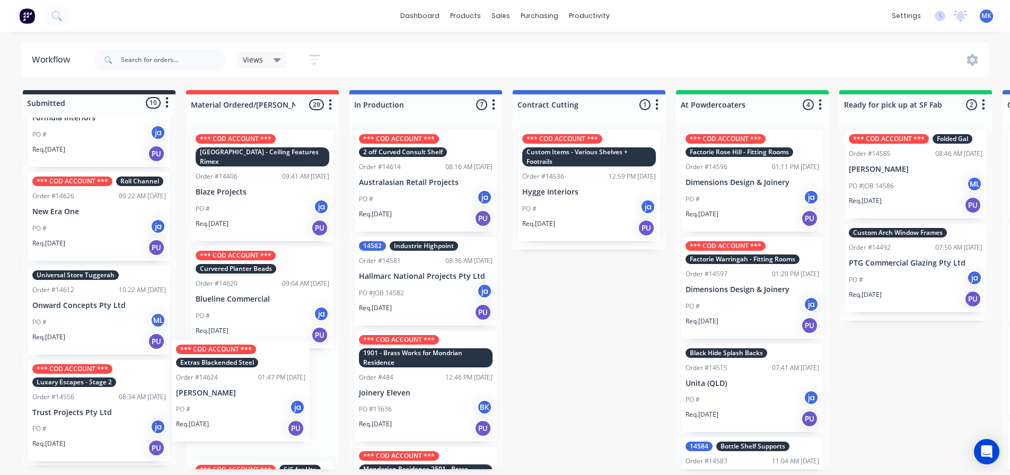
scroll to position [4, 0]
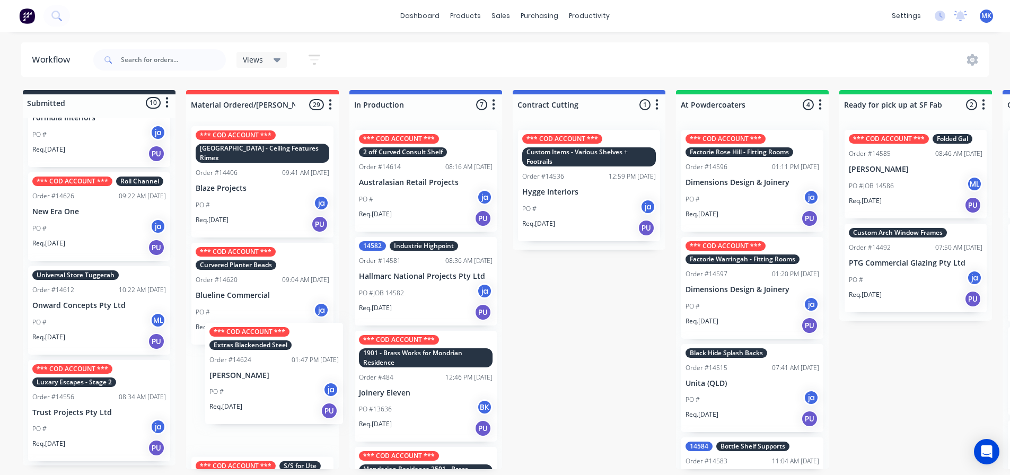
drag, startPoint x: 73, startPoint y: 415, endPoint x: 253, endPoint y: 376, distance: 183.9
click at [253, 376] on div "Submitted 10 Status colour #273444 hex #273444 Save Cancel Summaries Total orde…" at bounding box center [876, 279] width 1768 height 379
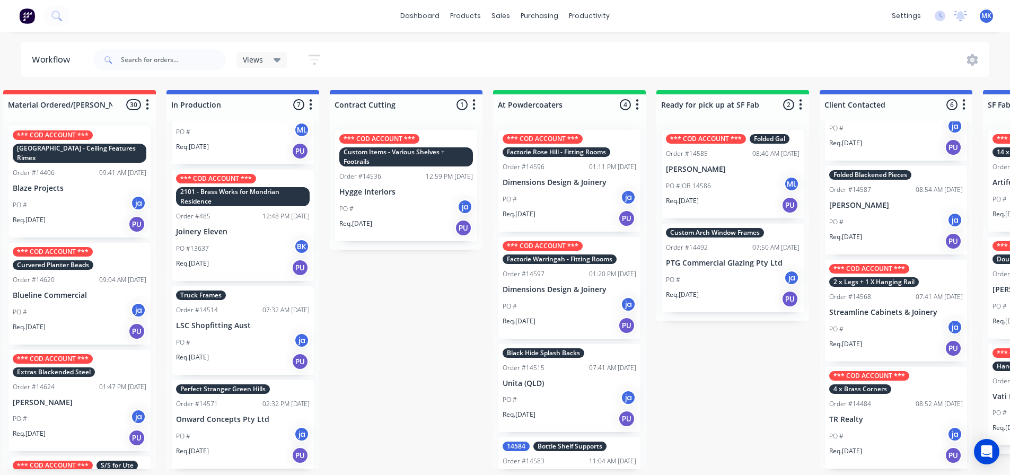
scroll to position [2, 0]
